Goal: Information Seeking & Learning: Learn about a topic

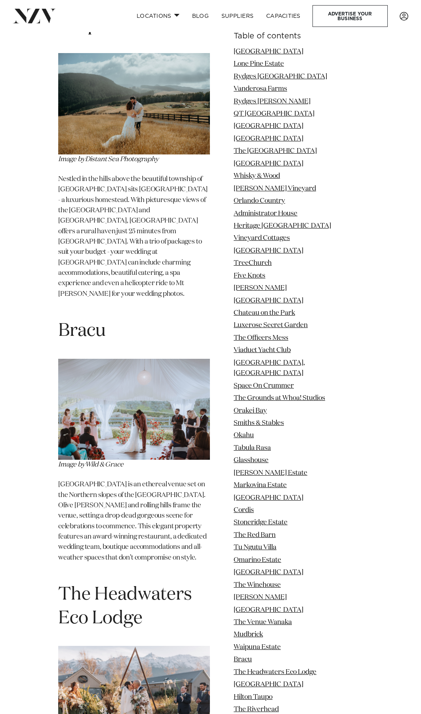
scroll to position [13959, 0]
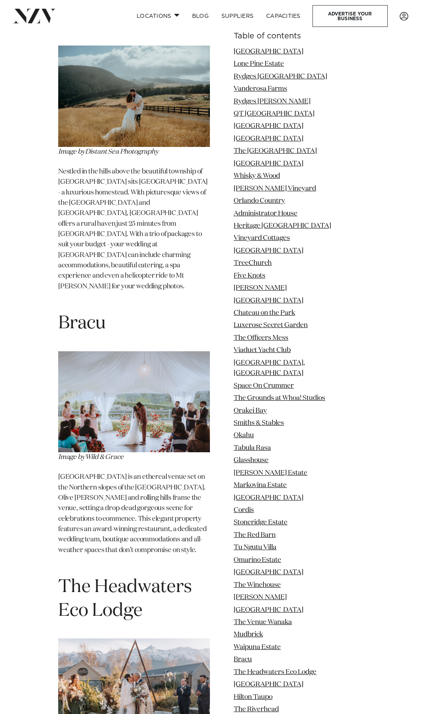
click at [137, 639] on img at bounding box center [134, 689] width 152 height 101
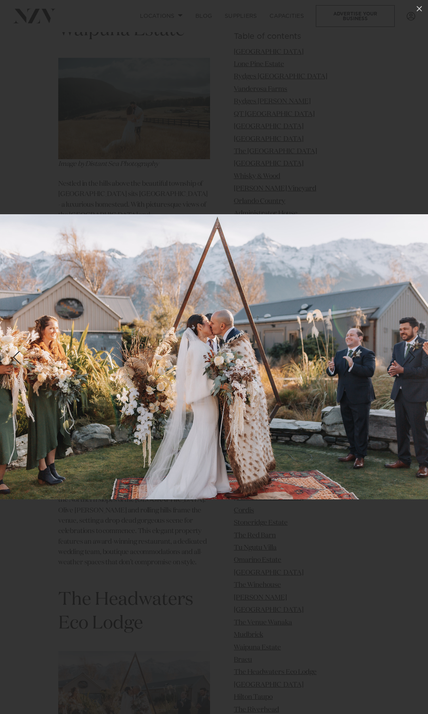
click at [410, 355] on div "Next slide" at bounding box center [412, 357] width 11 height 15
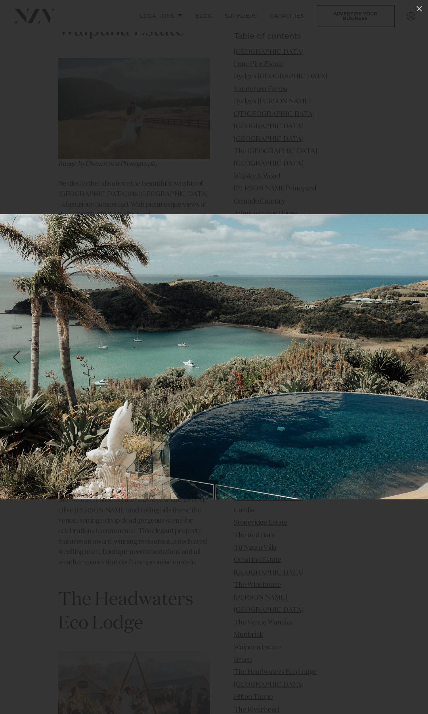
click at [412, 358] on div "Next slide" at bounding box center [412, 357] width 11 height 15
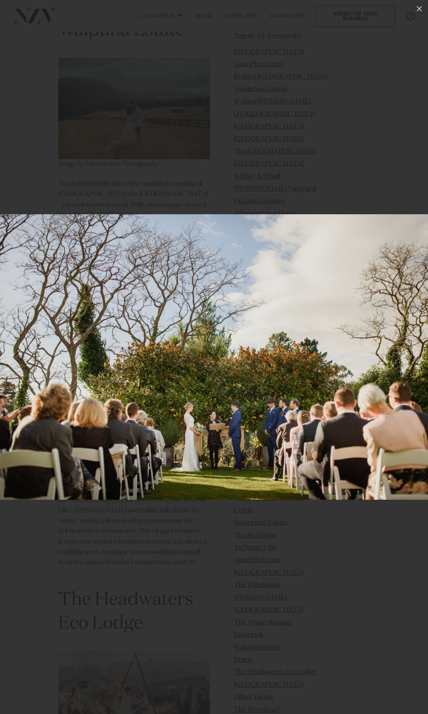
click at [412, 358] on div "Next slide" at bounding box center [412, 357] width 11 height 15
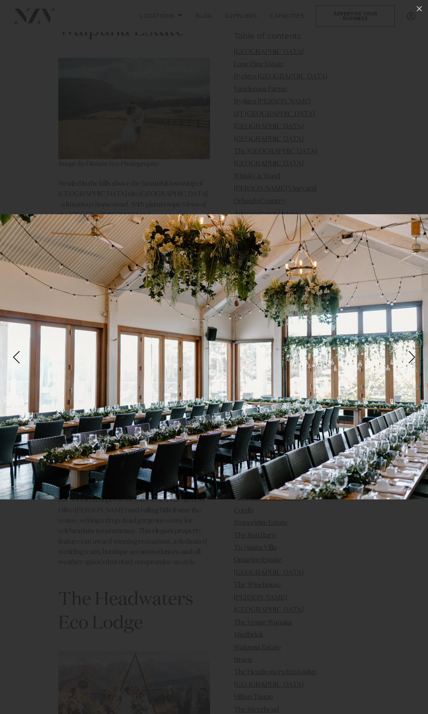
click at [412, 358] on div "Next slide" at bounding box center [412, 357] width 11 height 15
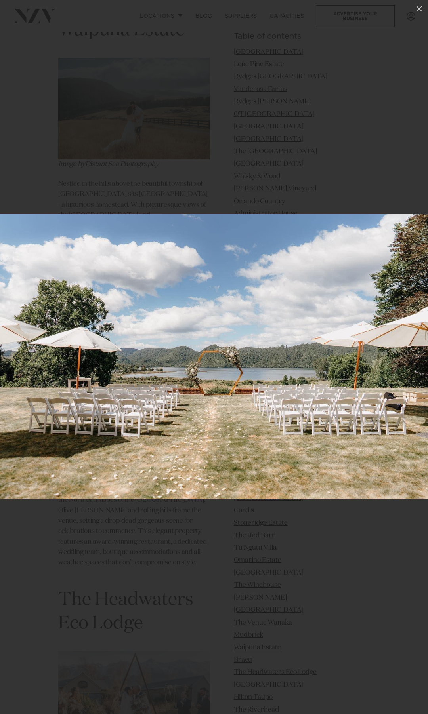
click at [412, 358] on div "Next slide" at bounding box center [412, 357] width 11 height 15
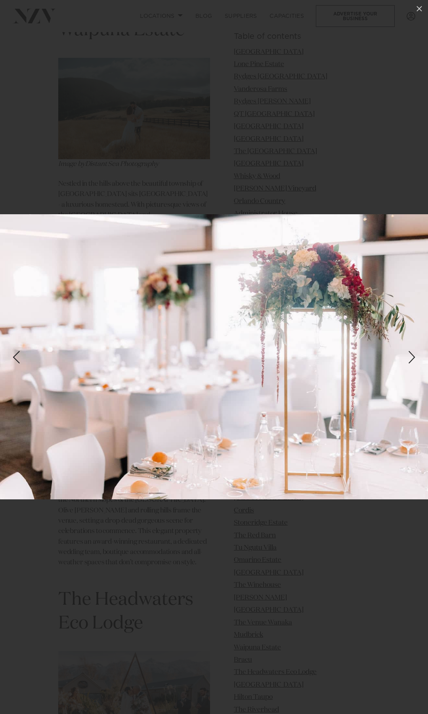
click at [412, 357] on div "Next slide" at bounding box center [412, 357] width 11 height 15
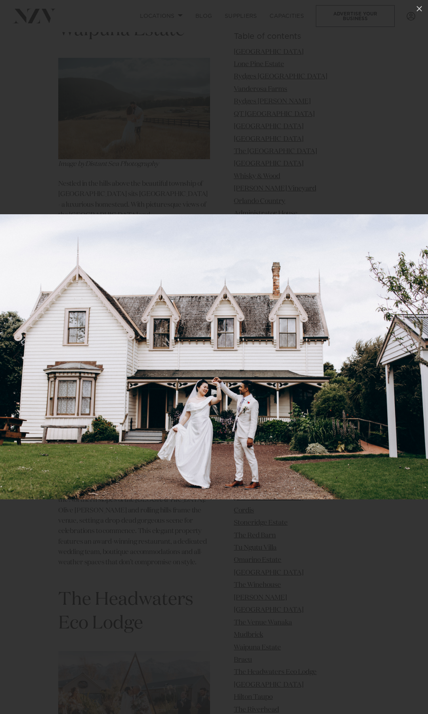
click at [412, 357] on div "Next slide" at bounding box center [412, 357] width 11 height 15
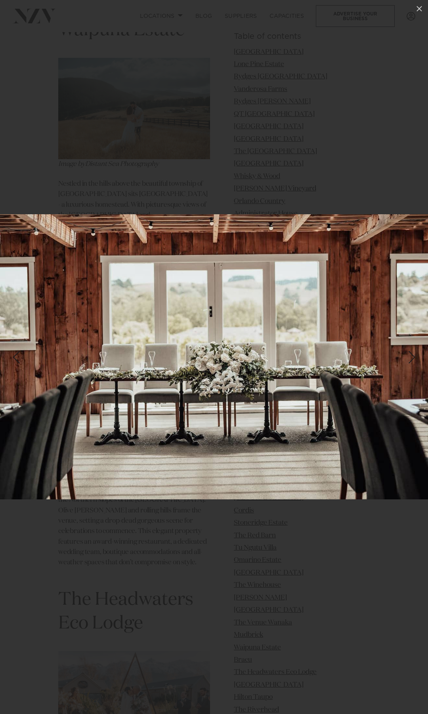
click at [412, 357] on div "Next slide" at bounding box center [412, 357] width 11 height 15
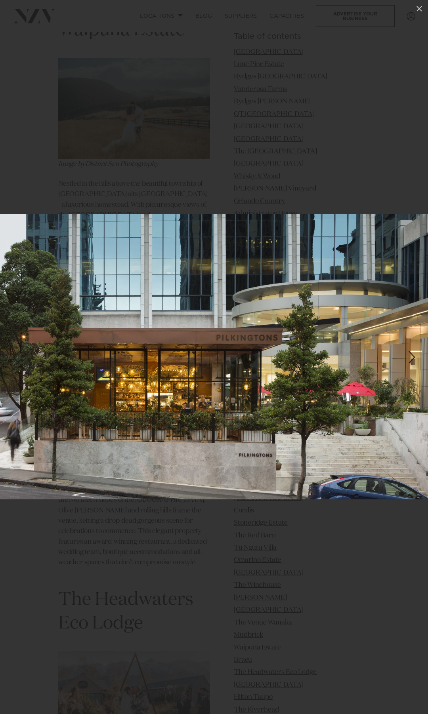
click at [412, 357] on div "Next slide" at bounding box center [412, 357] width 11 height 15
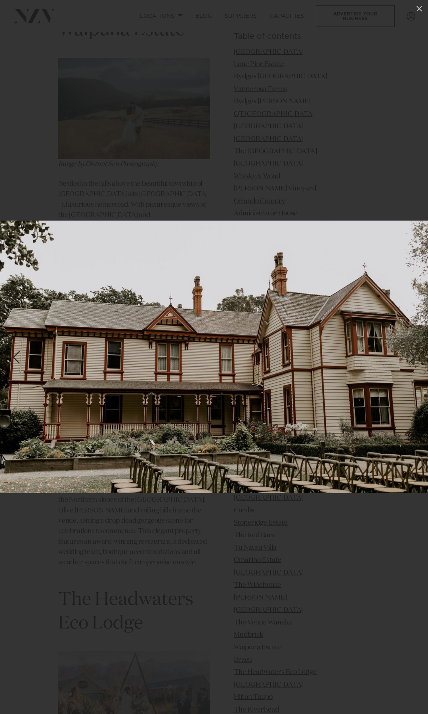
click at [350, 39] on div at bounding box center [214, 357] width 428 height 714
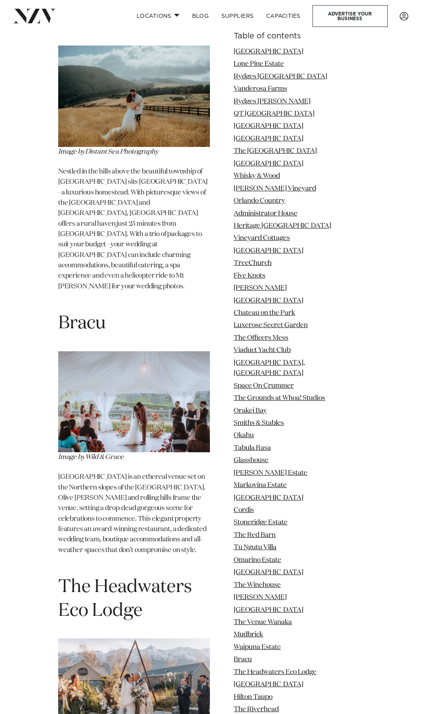
click at [174, 639] on img at bounding box center [134, 689] width 152 height 101
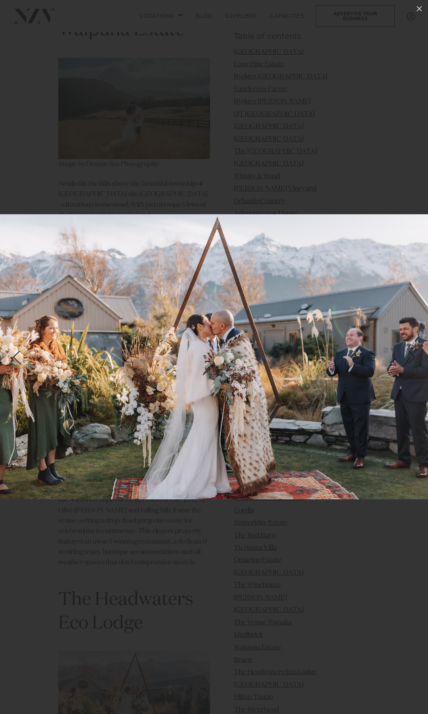
click at [191, 539] on div at bounding box center [214, 357] width 428 height 714
click at [188, 144] on div at bounding box center [214, 357] width 428 height 714
drag, startPoint x: 184, startPoint y: 166, endPoint x: 182, endPoint y: 182, distance: 15.6
click at [184, 167] on div at bounding box center [214, 357] width 428 height 714
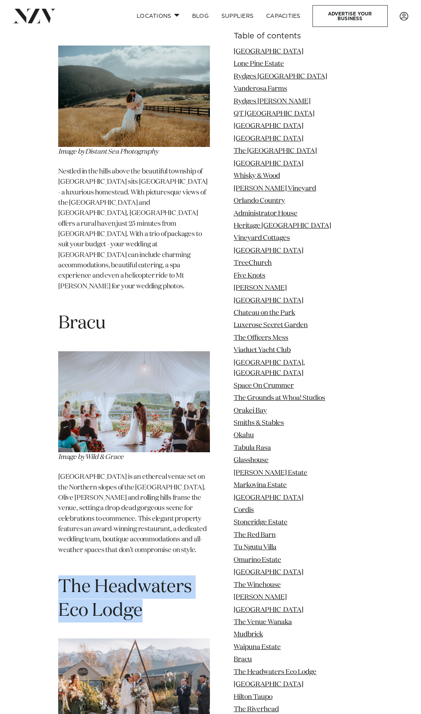
drag, startPoint x: 108, startPoint y: 218, endPoint x: 64, endPoint y: 201, distance: 47.5
click at [64, 576] on h1 "The Headwaters Eco Lodge" at bounding box center [134, 599] width 152 height 47
copy span "The Headwaters Eco Lodge"
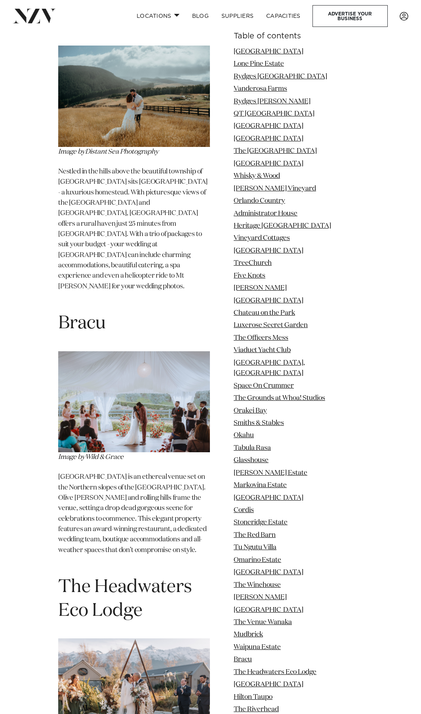
click at [86, 472] on p "[GEOGRAPHIC_DATA] is an ethereal venue set on the Northern slopes of the [GEOGR…" at bounding box center [134, 519] width 152 height 94
